Goal: Navigation & Orientation: Find specific page/section

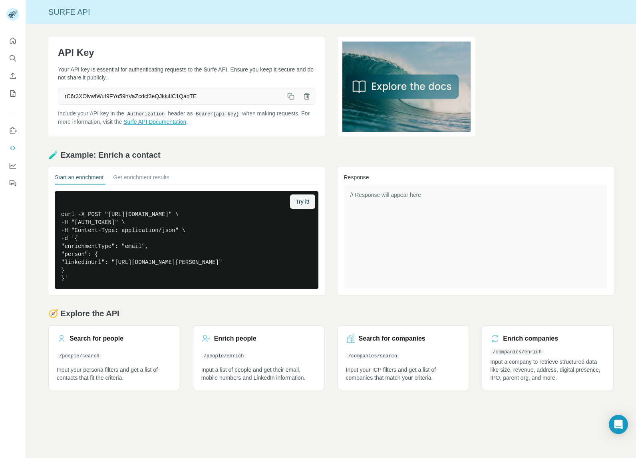
click at [131, 119] on link "Surfe API Documentation" at bounding box center [154, 122] width 63 height 6
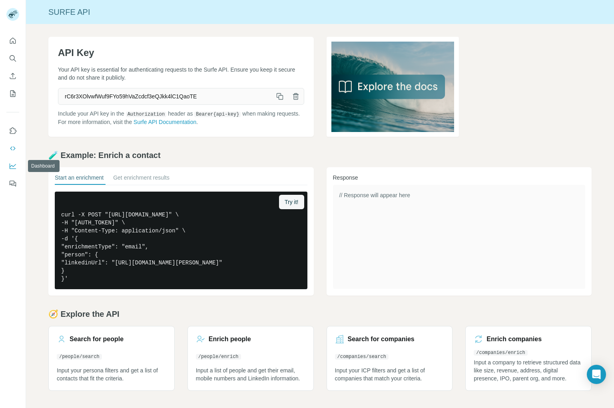
click at [14, 168] on icon "Dashboard" at bounding box center [13, 166] width 6 height 6
click at [12, 76] on icon "Enrich CSV" at bounding box center [13, 76] width 8 height 8
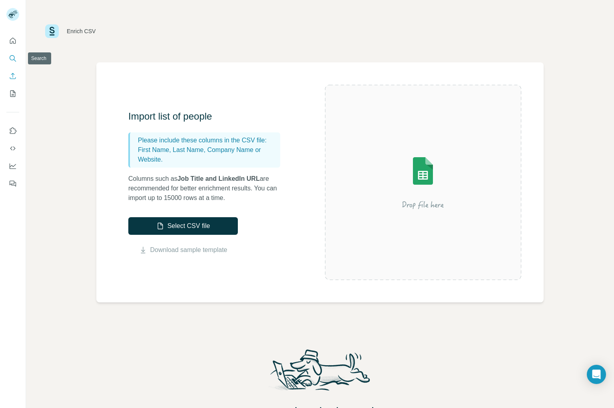
click at [12, 62] on icon "Search" at bounding box center [13, 58] width 8 height 8
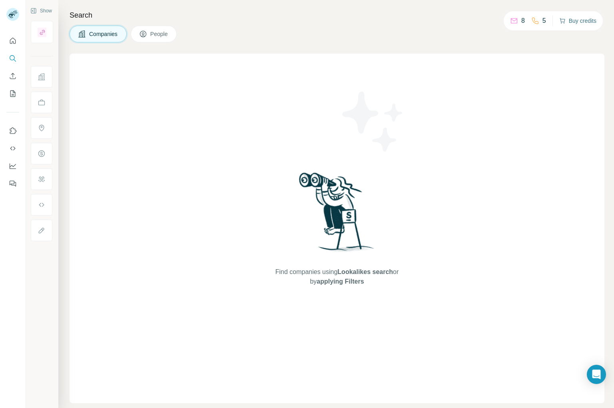
click at [565, 20] on button "Buy credits" at bounding box center [577, 20] width 37 height 11
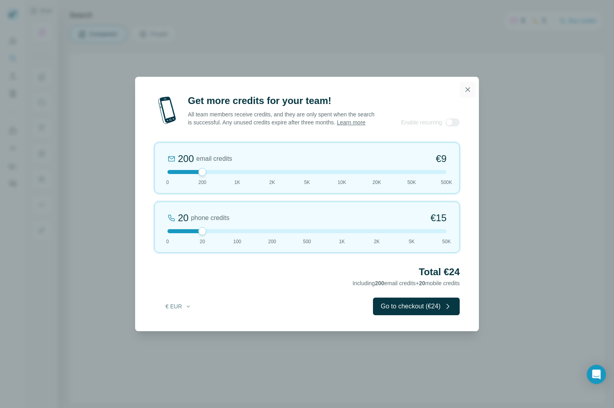
click at [465, 92] on icon "button" at bounding box center [467, 89] width 8 height 8
